Goal: Check status: Check status

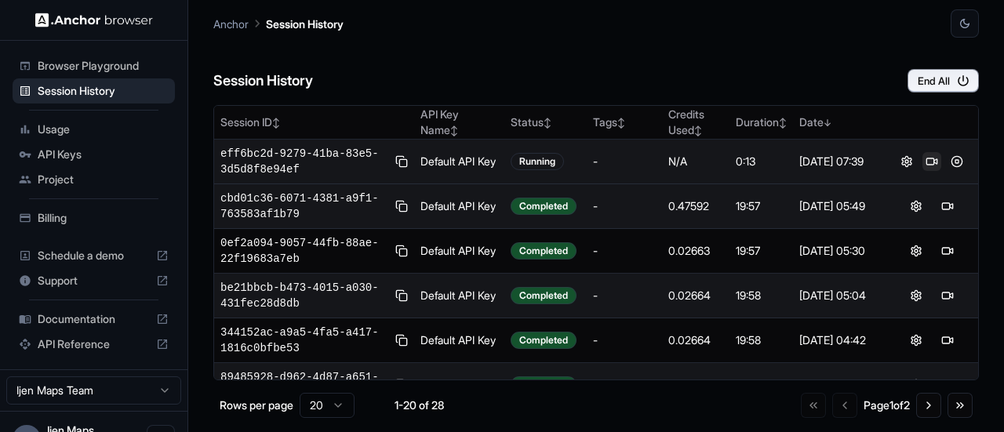
click at [928, 165] on button at bounding box center [931, 161] width 19 height 19
click at [927, 159] on button at bounding box center [931, 161] width 19 height 19
click at [949, 158] on button at bounding box center [956, 161] width 19 height 19
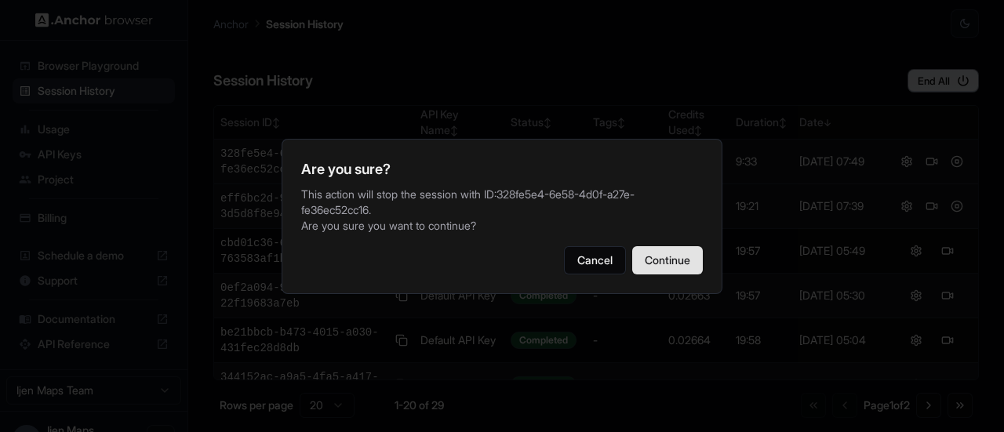
click at [654, 266] on button "Continue" at bounding box center [667, 260] width 71 height 28
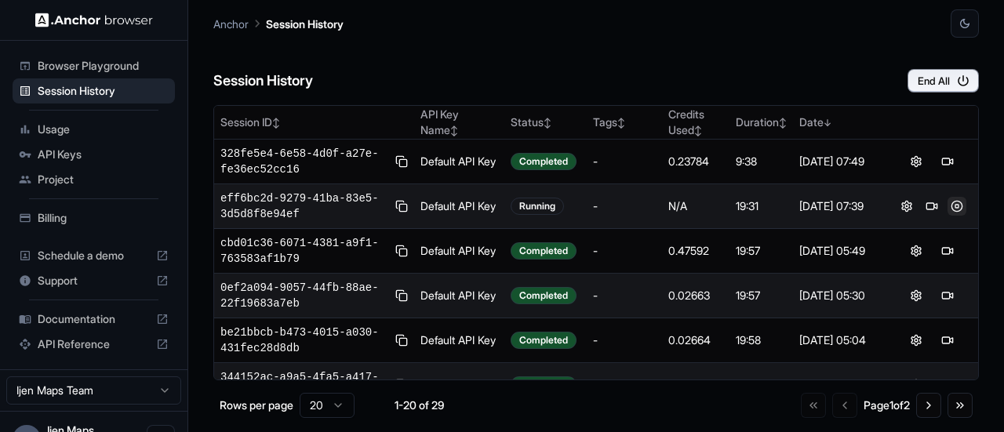
click at [950, 202] on button at bounding box center [956, 206] width 19 height 19
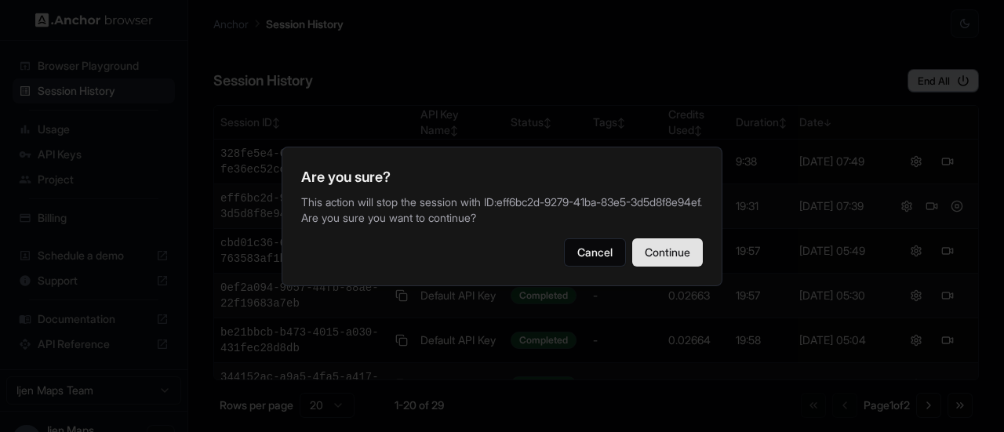
click at [648, 254] on button "Continue" at bounding box center [667, 252] width 71 height 28
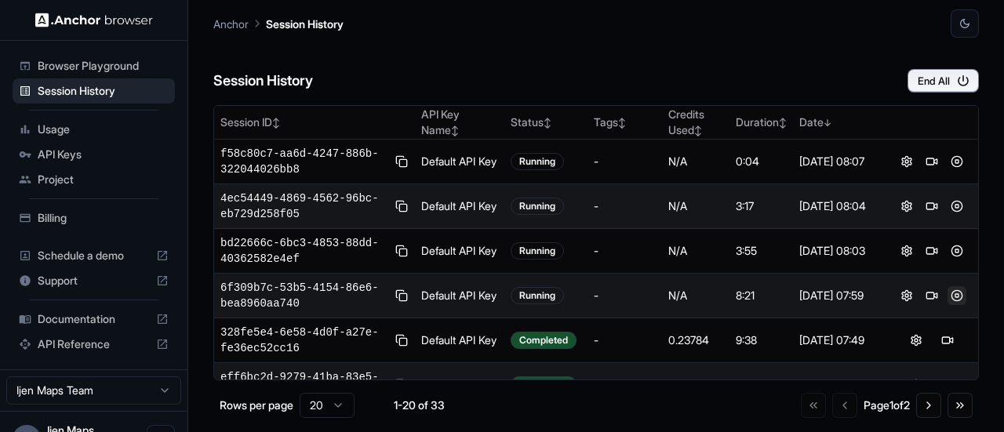
click at [950, 295] on button at bounding box center [956, 295] width 19 height 19
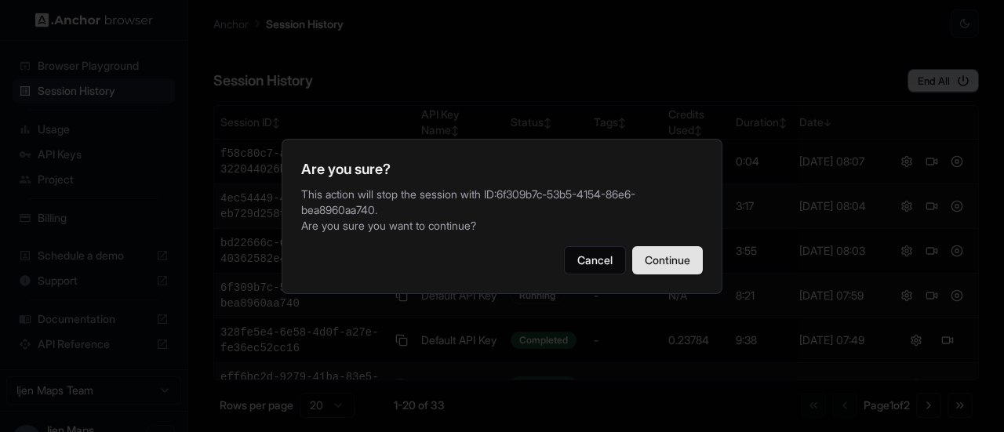
click at [670, 261] on button "Continue" at bounding box center [667, 260] width 71 height 28
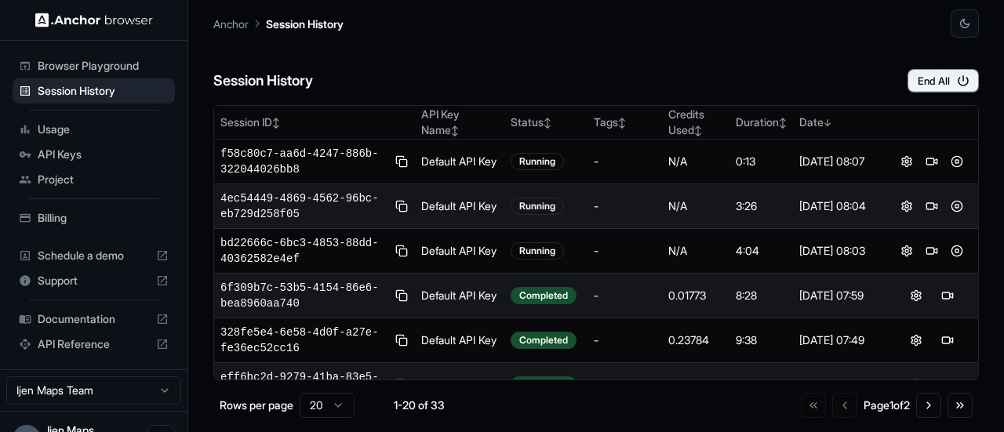
click at [951, 245] on button at bounding box center [956, 250] width 19 height 19
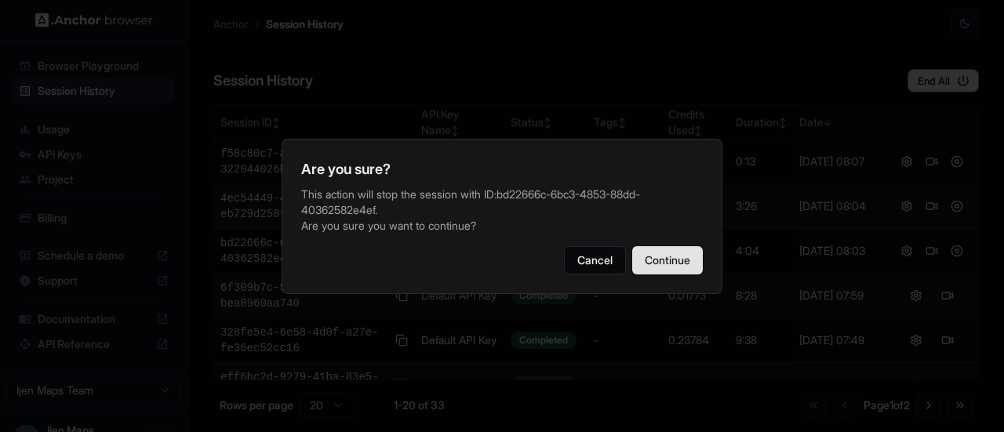
click at [666, 255] on button "Continue" at bounding box center [667, 260] width 71 height 28
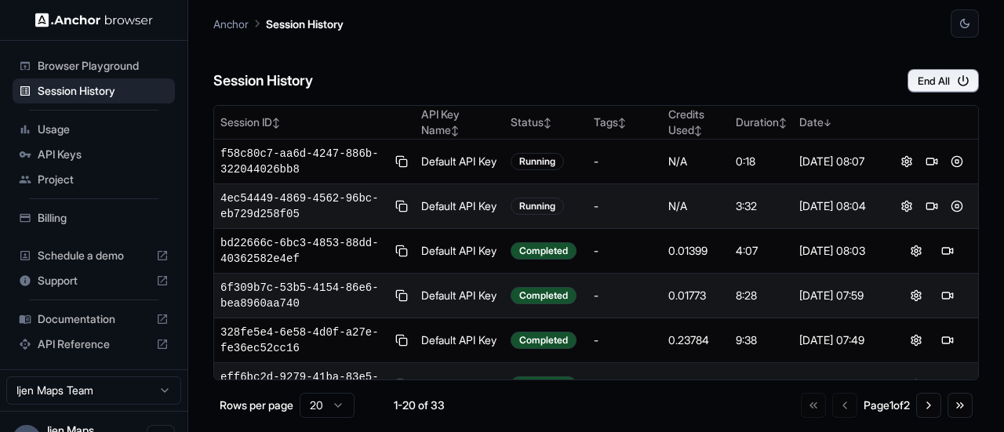
click at [952, 203] on button at bounding box center [956, 206] width 19 height 19
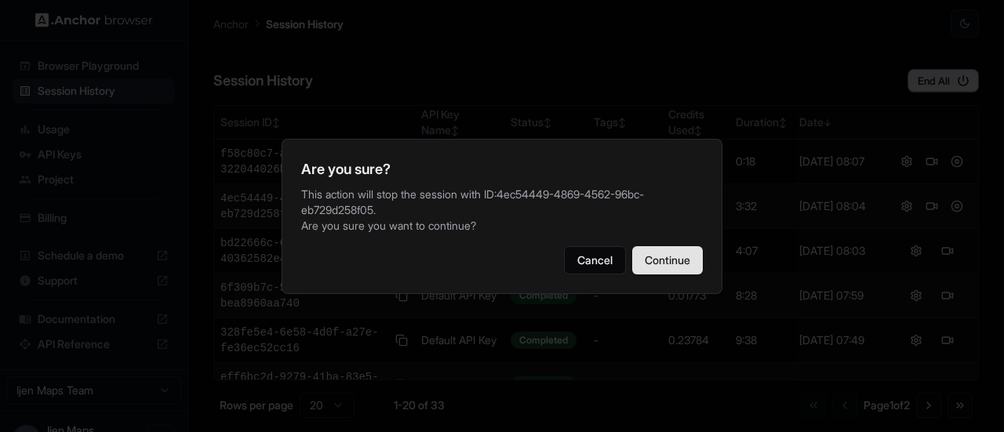
click at [664, 260] on button "Continue" at bounding box center [667, 260] width 71 height 28
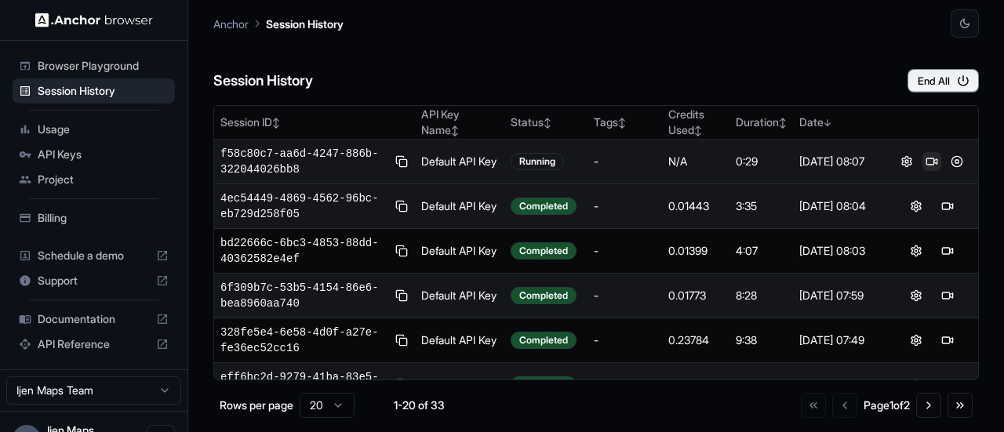
click at [922, 162] on button at bounding box center [931, 161] width 19 height 19
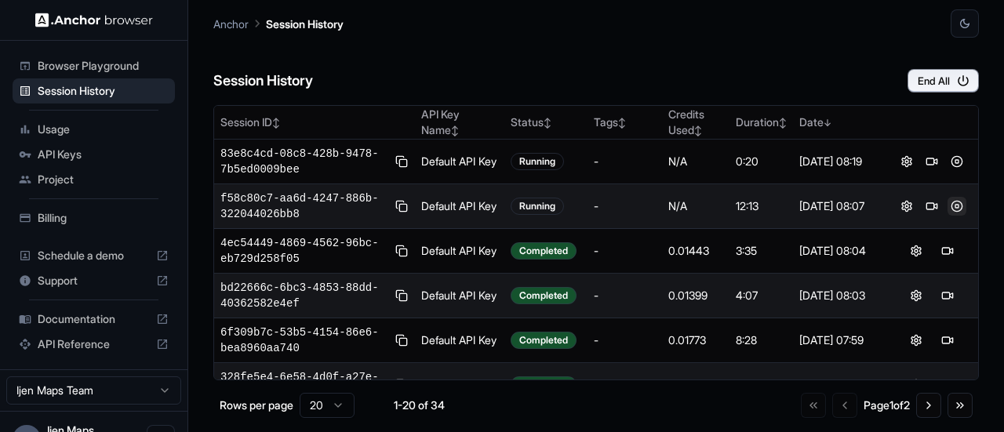
click at [947, 202] on button at bounding box center [956, 206] width 19 height 19
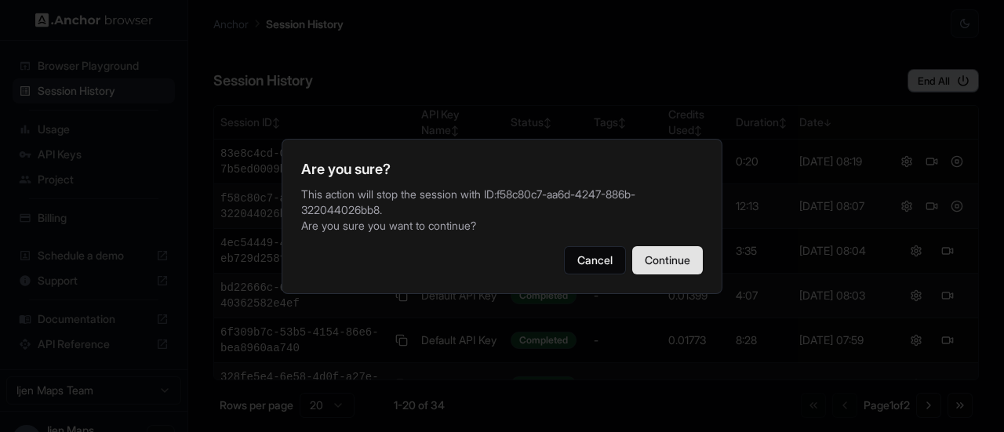
click at [699, 252] on button "Continue" at bounding box center [667, 260] width 71 height 28
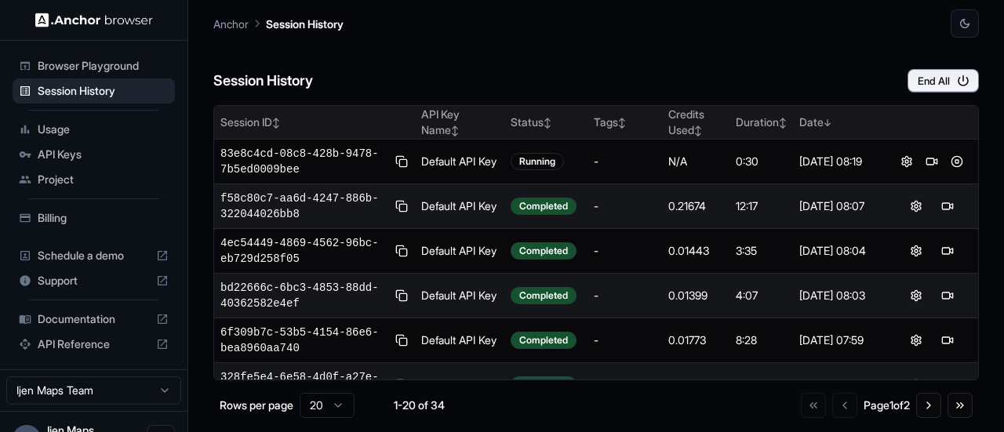
drag, startPoint x: 920, startPoint y: 163, endPoint x: 508, endPoint y: 128, distance: 413.1
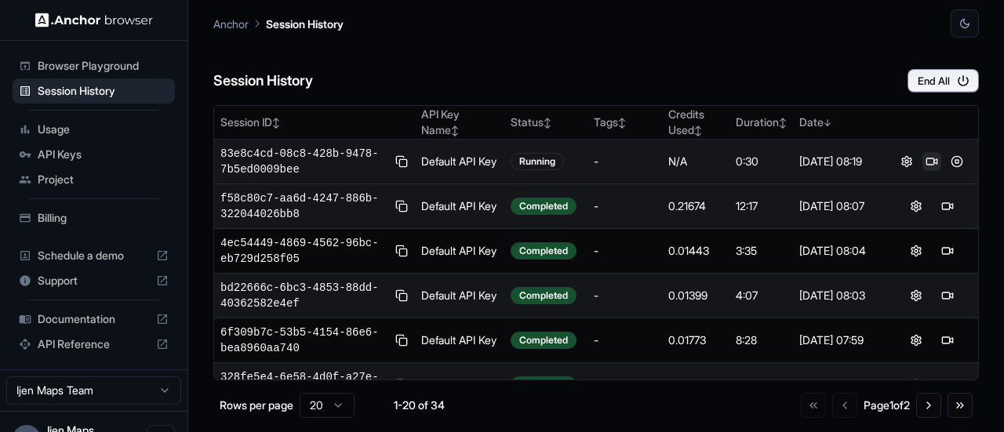
click at [928, 162] on button at bounding box center [931, 161] width 19 height 19
